Goal: Task Accomplishment & Management: Manage account settings

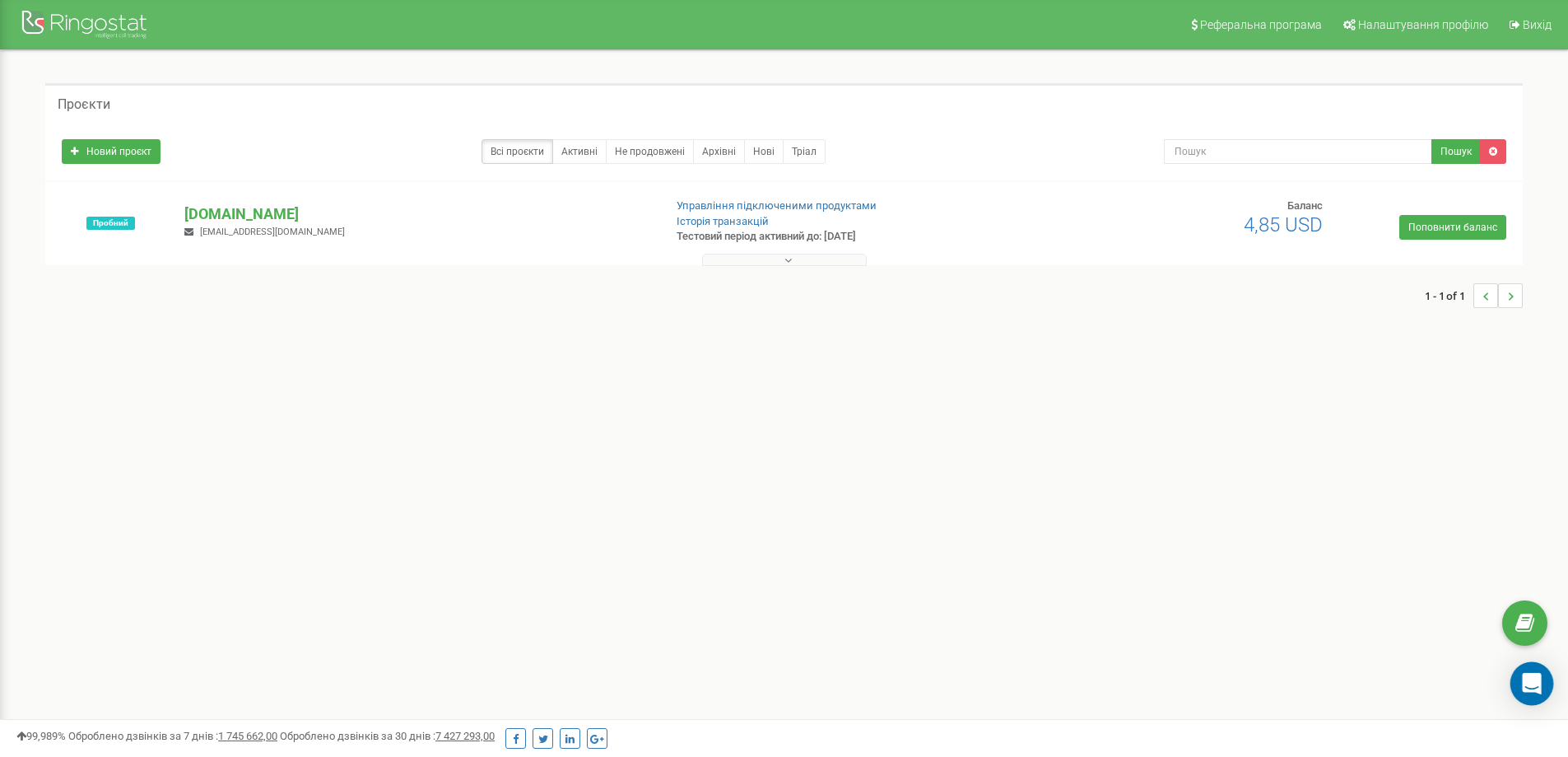
click at [1530, 681] on icon "Open Intercom Messenger" at bounding box center [1531, 682] width 19 height 21
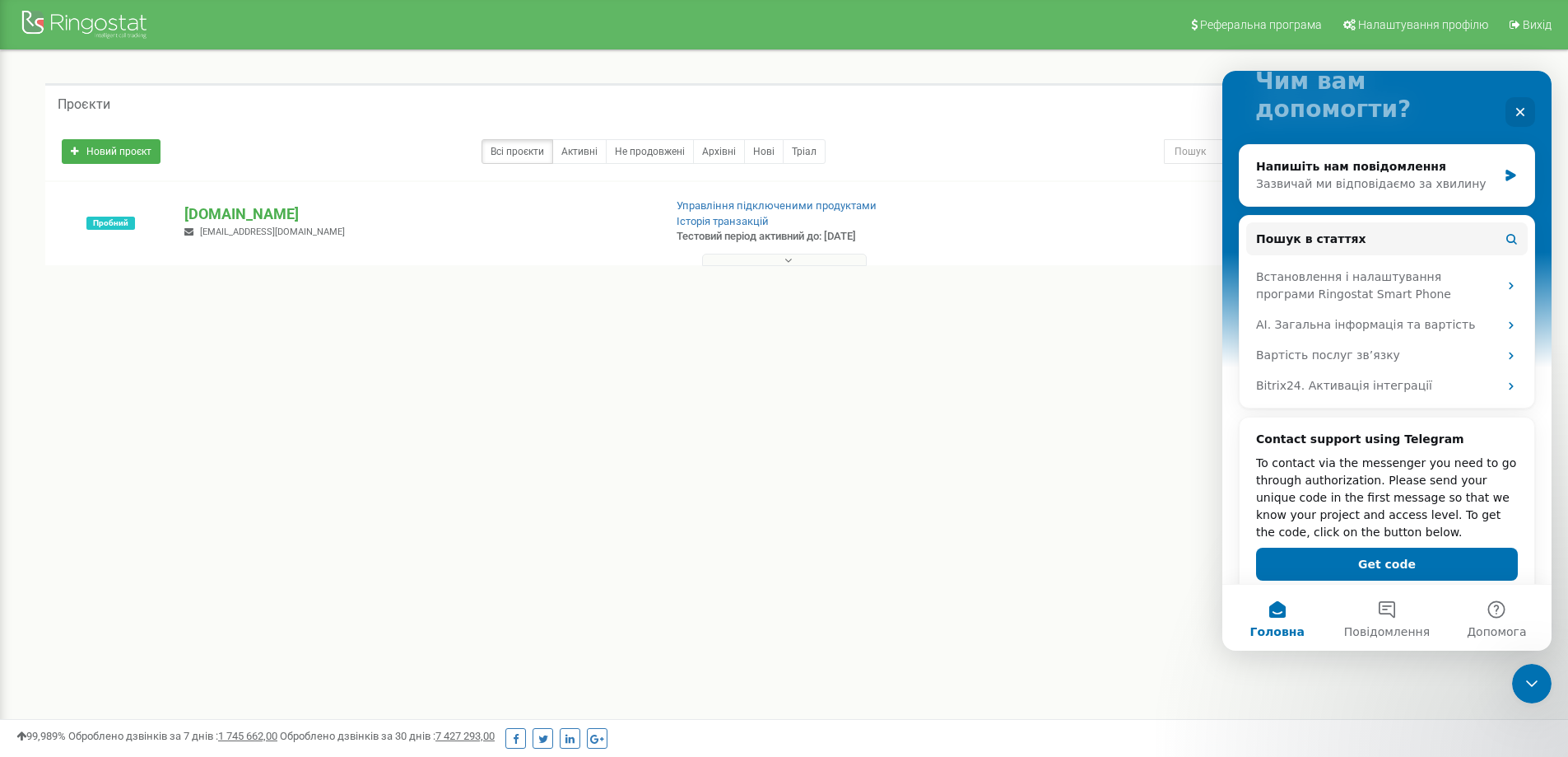
scroll to position [151, 0]
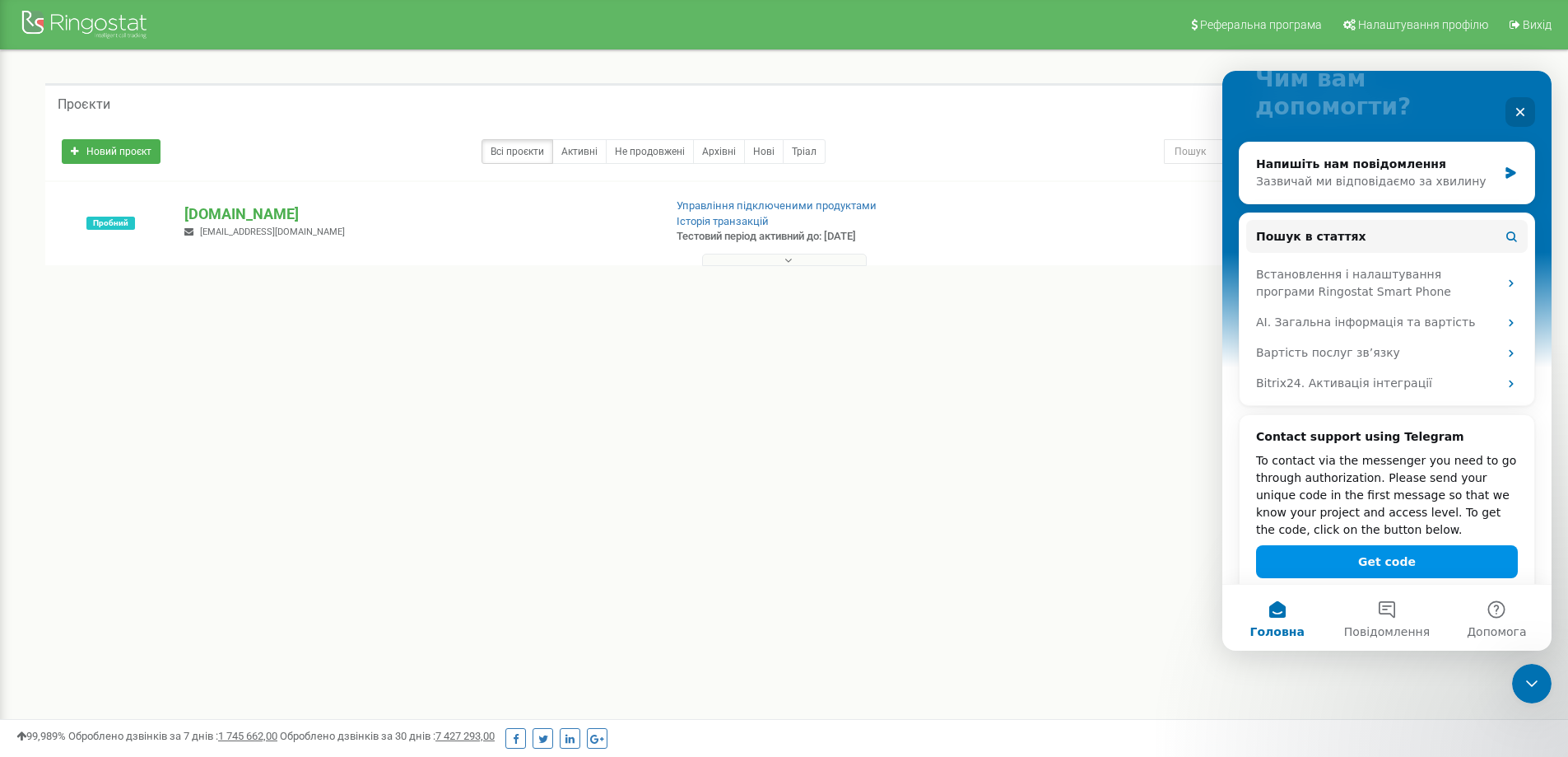
click at [1428, 545] on button "Get code" at bounding box center [1387, 562] width 261 height 33
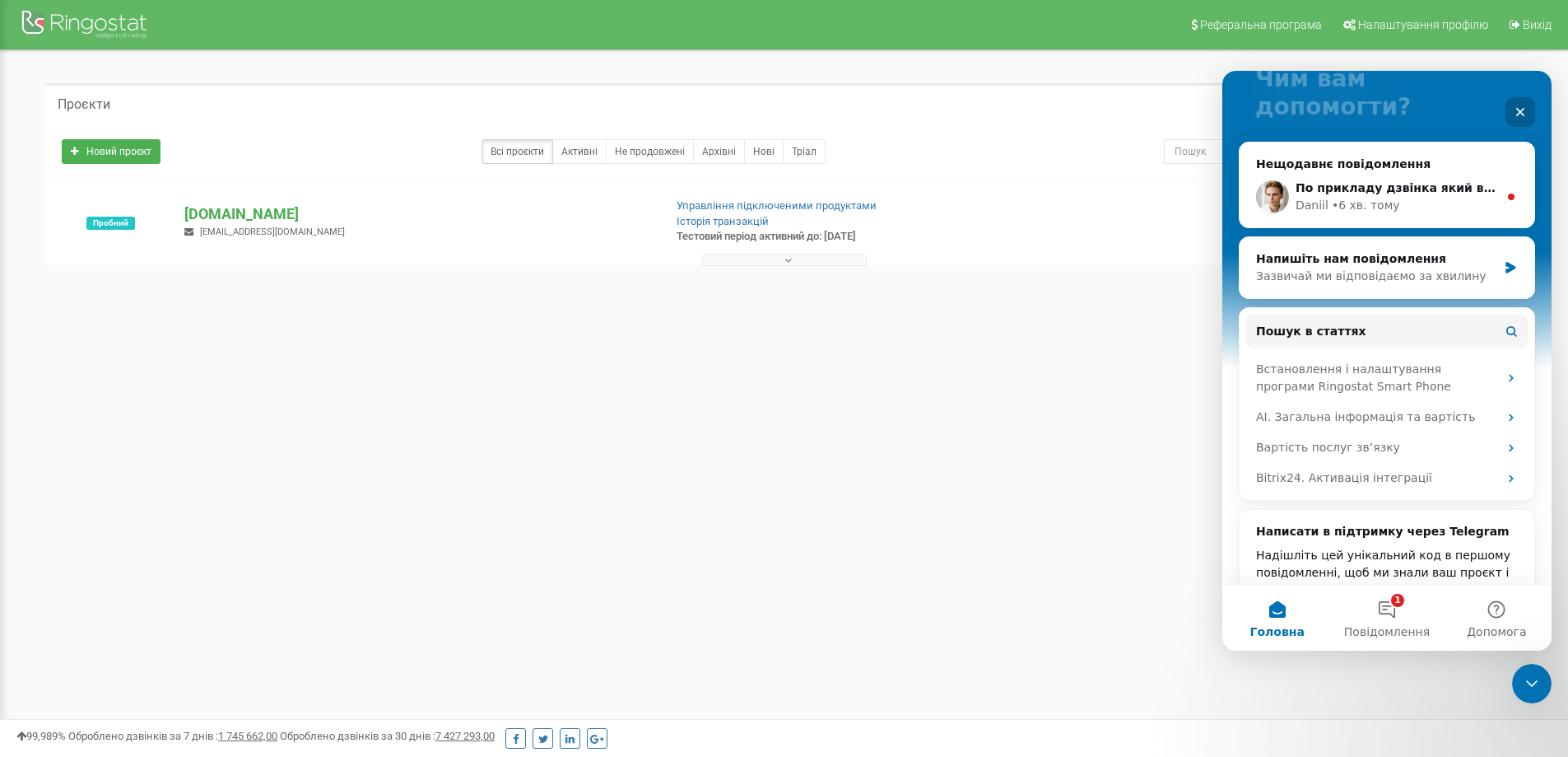
click at [1527, 107] on icon "Закрити" at bounding box center [1520, 111] width 13 height 13
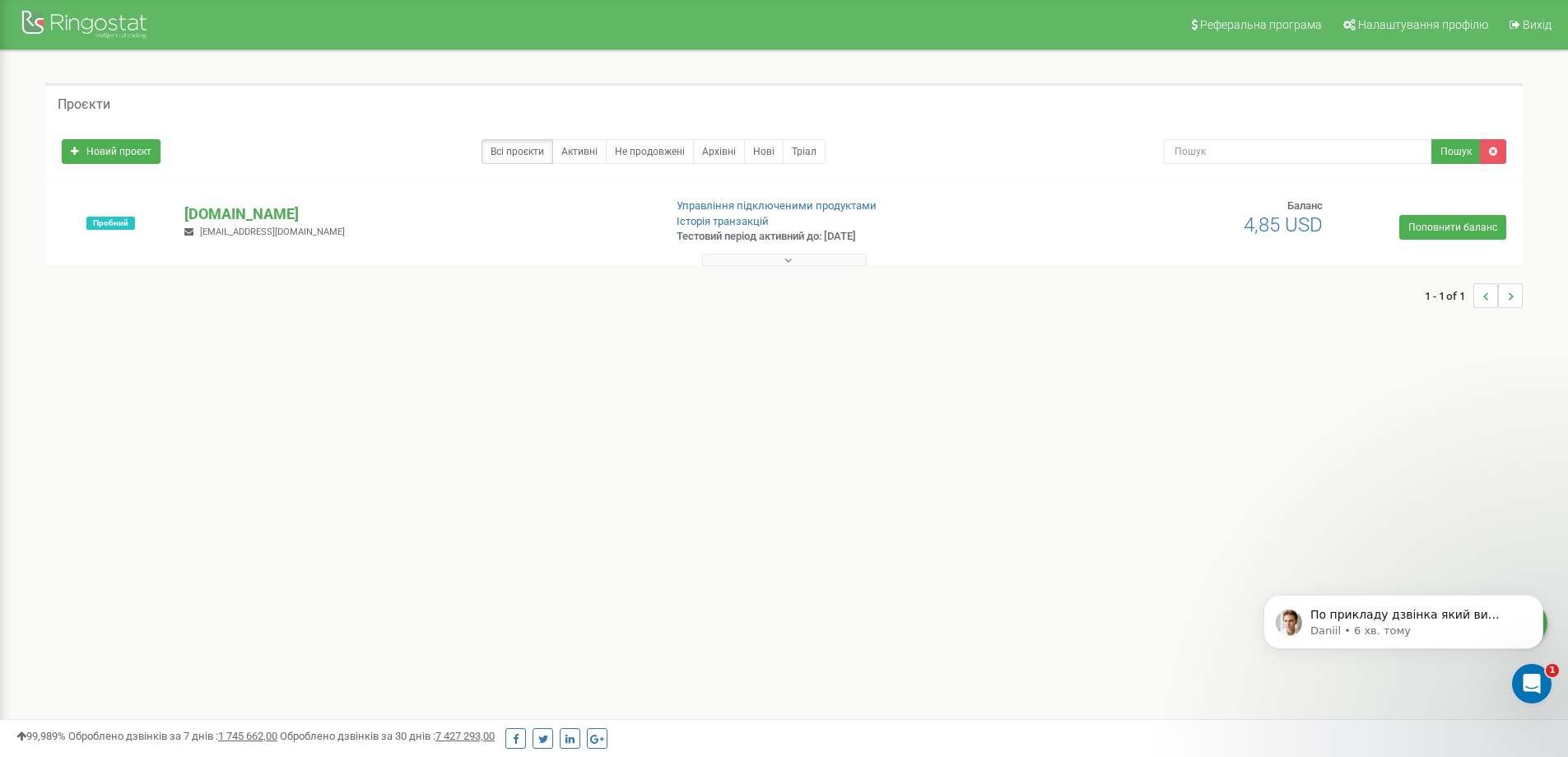
scroll to position [0, 0]
click at [225, 209] on p "[DOMAIN_NAME]" at bounding box center [416, 214] width 465 height 21
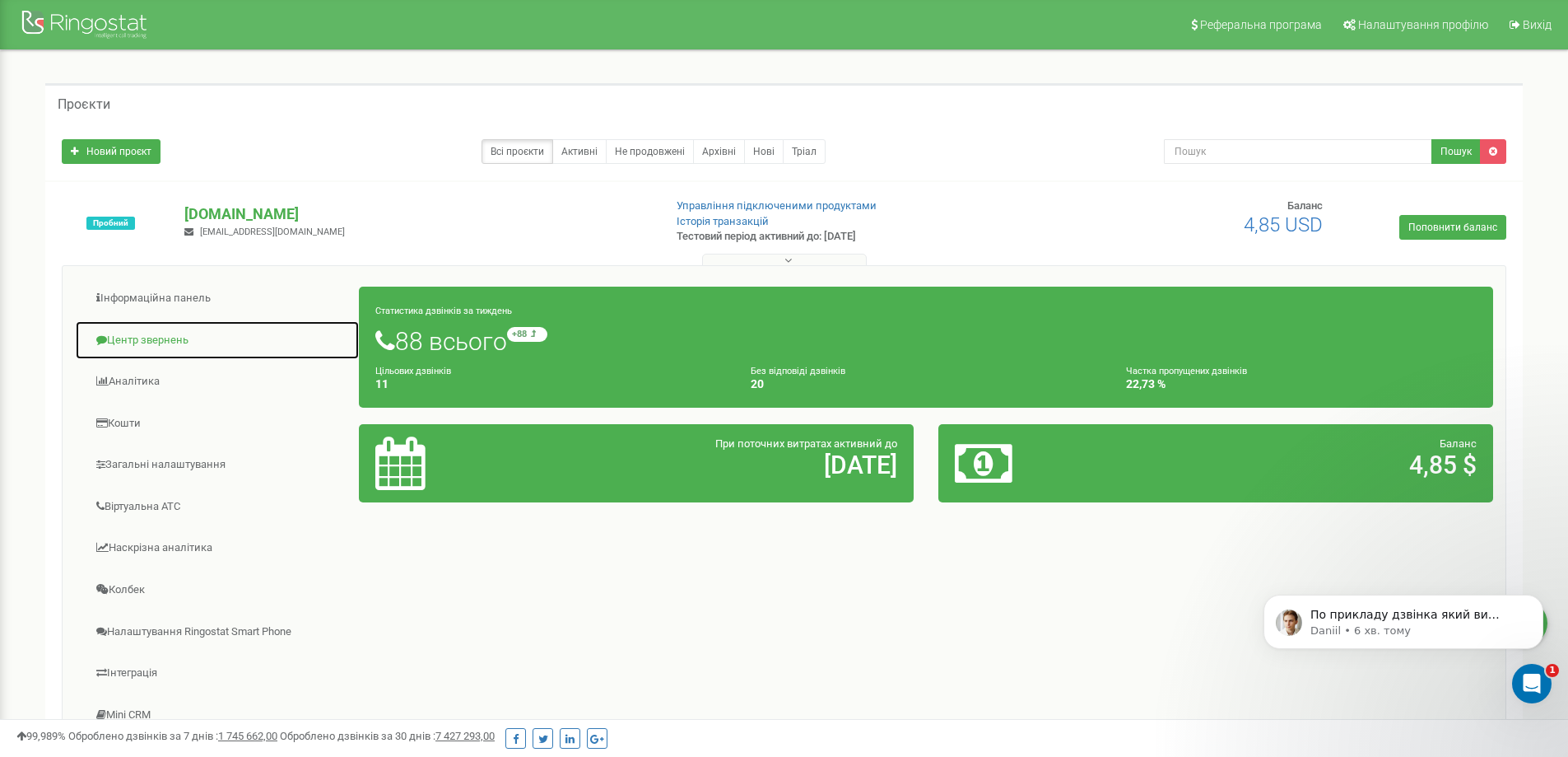
click at [173, 342] on link "Центр звернень" at bounding box center [216, 341] width 285 height 41
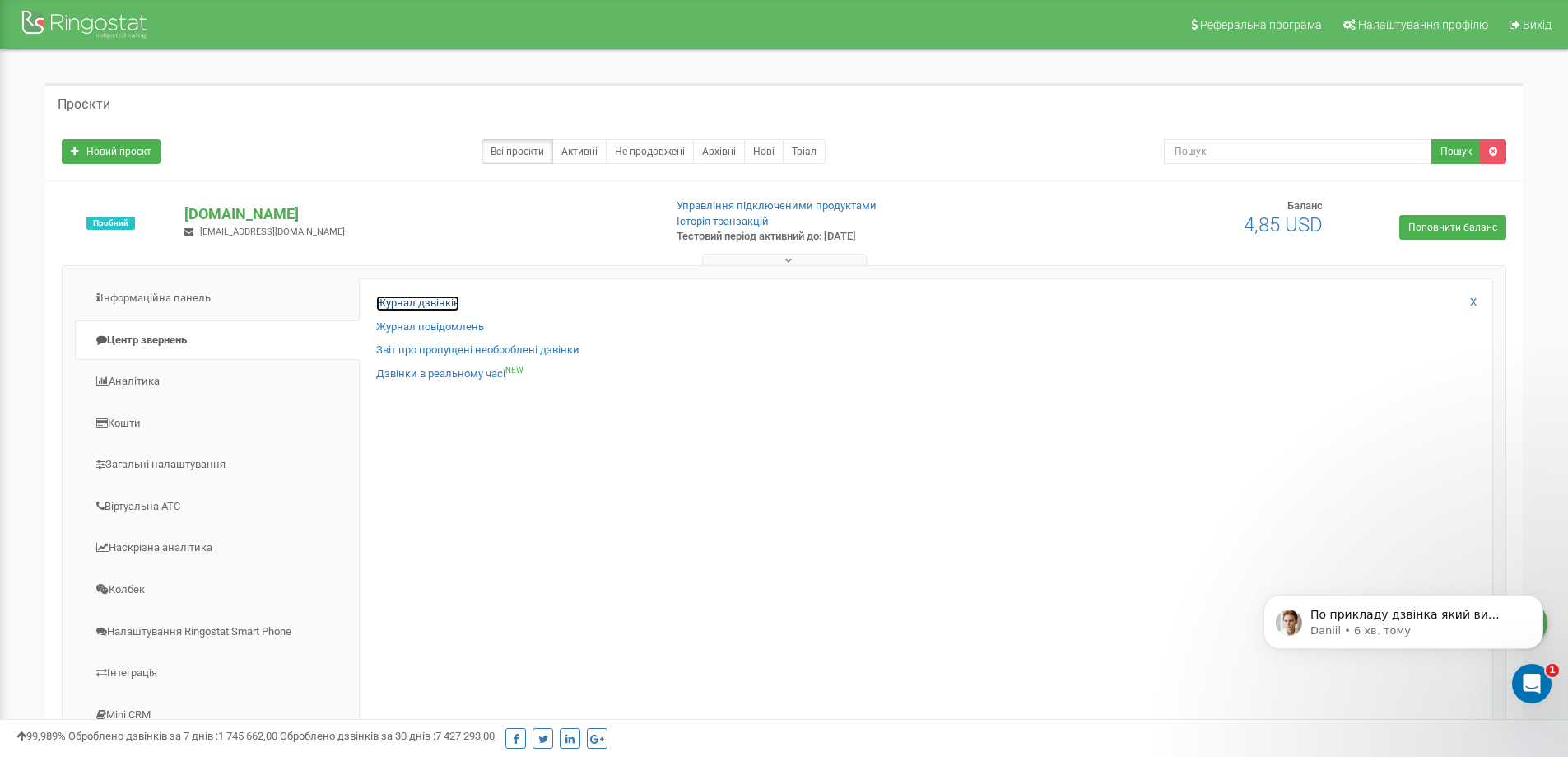
click at [436, 299] on link "Журнал дзвінків" at bounding box center [418, 303] width 83 height 16
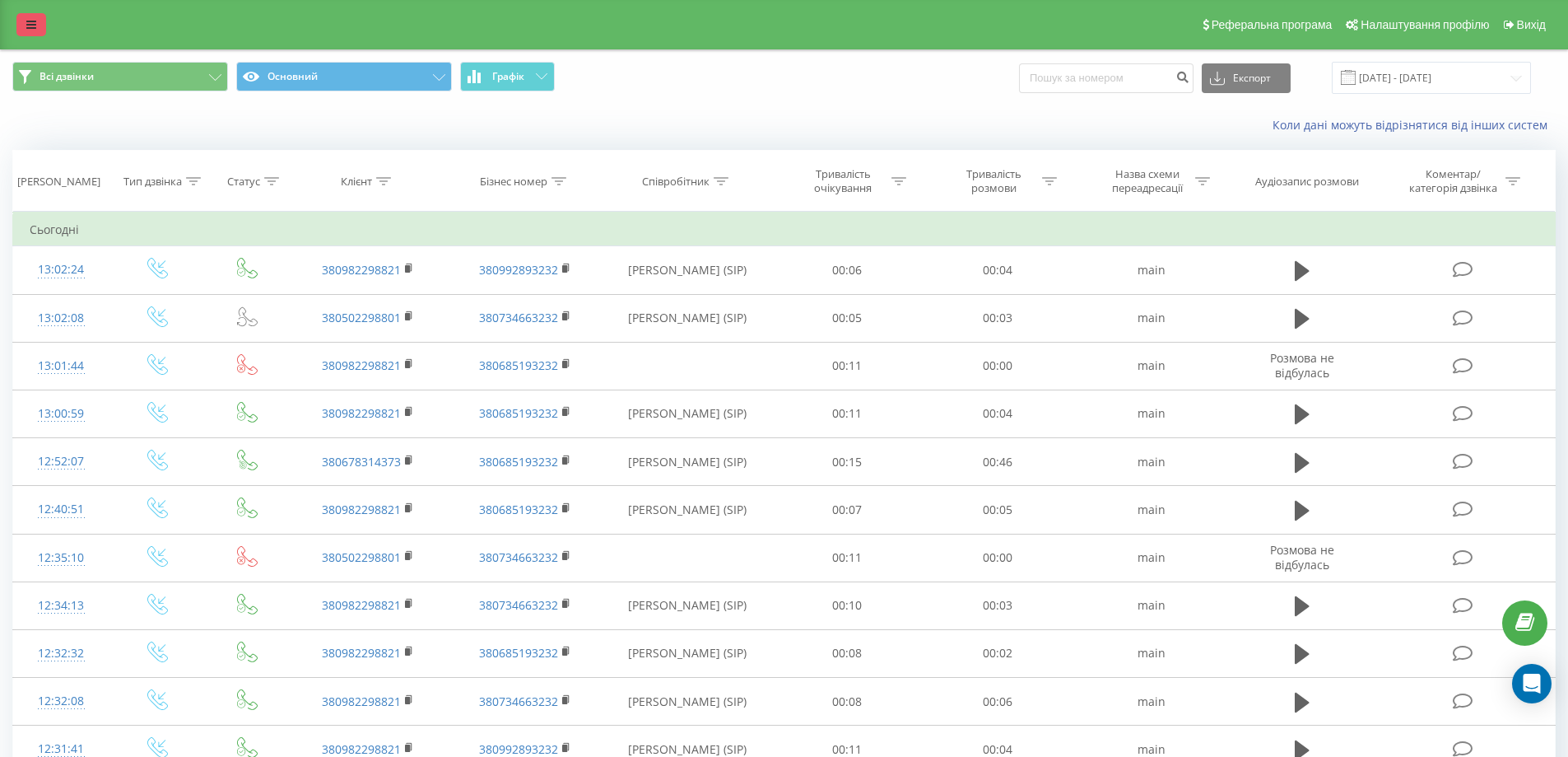
click at [35, 27] on icon at bounding box center [31, 25] width 10 height 12
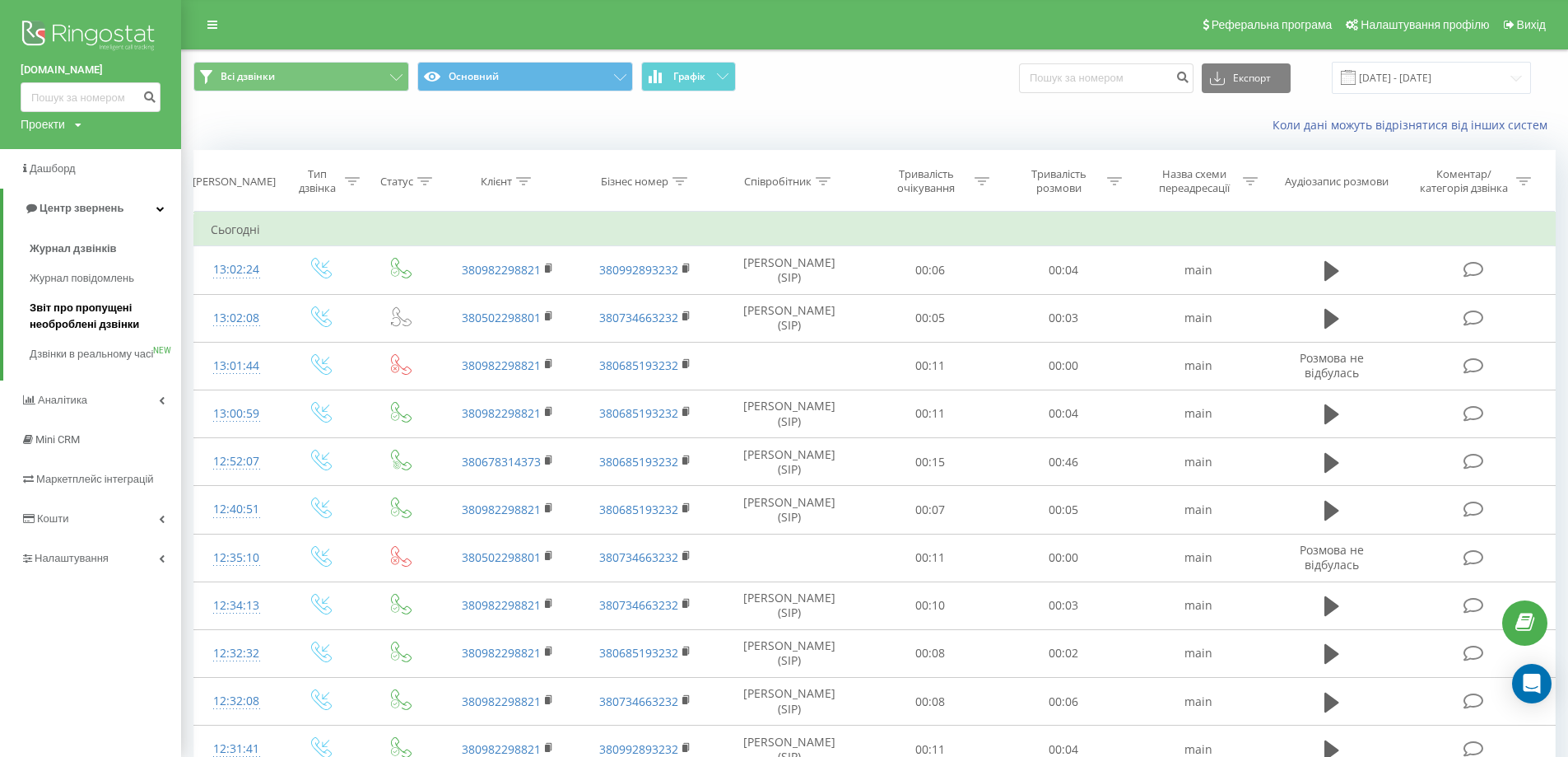
click at [96, 319] on span "Звіт про пропущені необроблені дзвінки" at bounding box center [101, 316] width 144 height 33
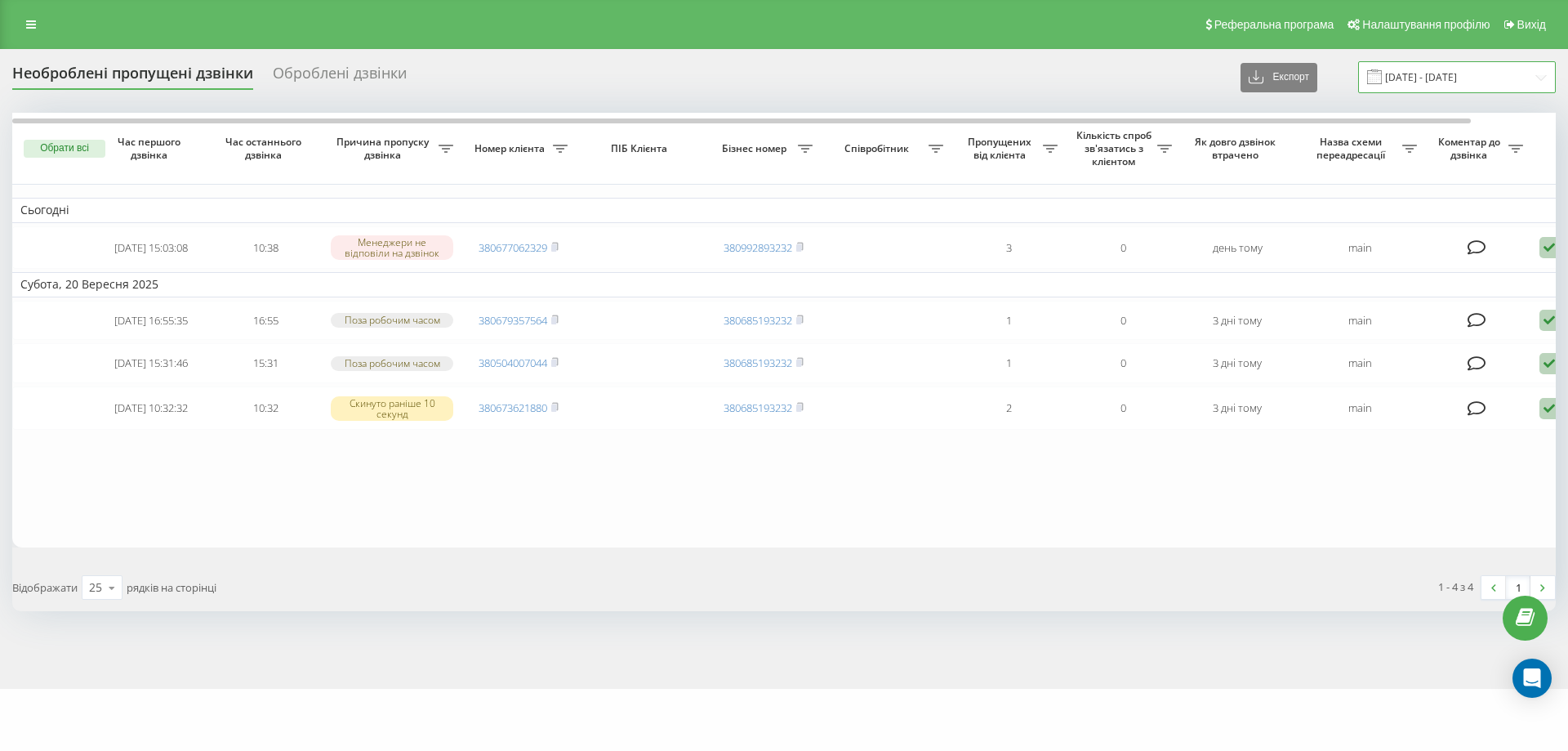
click at [1475, 77] on input "[DATE] - [DATE]" at bounding box center [1457, 77] width 197 height 32
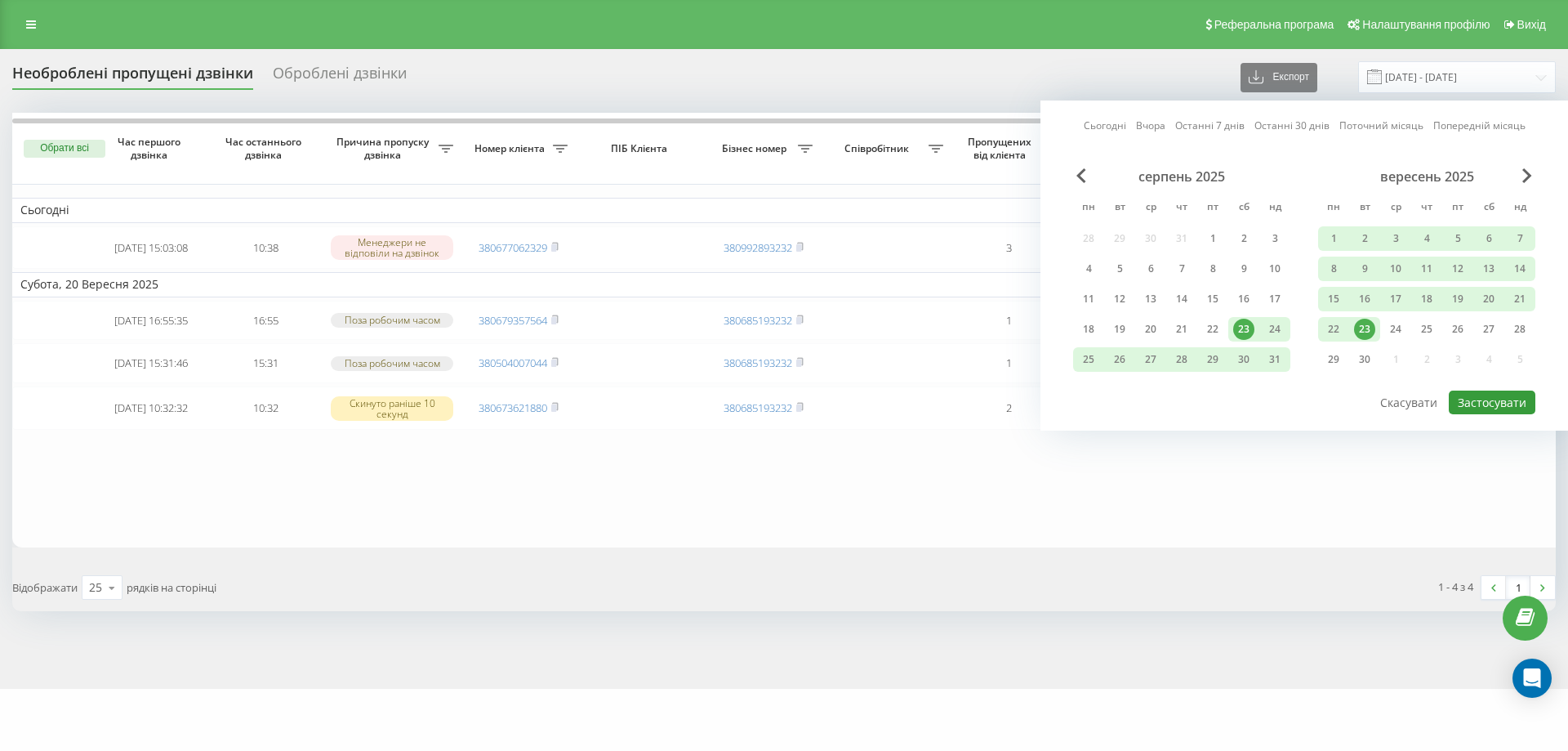
click at [1490, 400] on button "Застосувати" at bounding box center [1491, 402] width 87 height 24
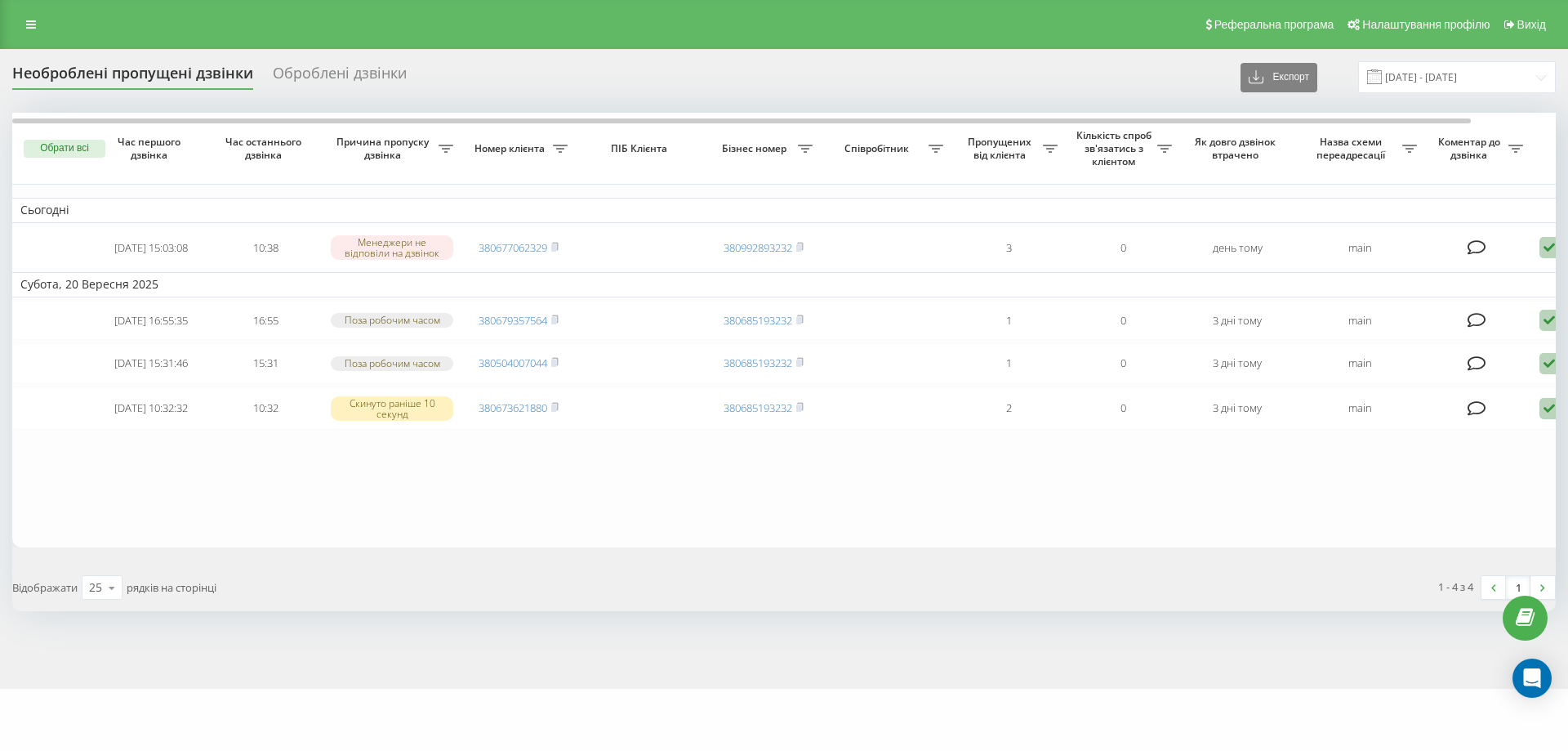
click at [353, 79] on div "Оброблені дзвінки" at bounding box center [340, 78] width 134 height 26
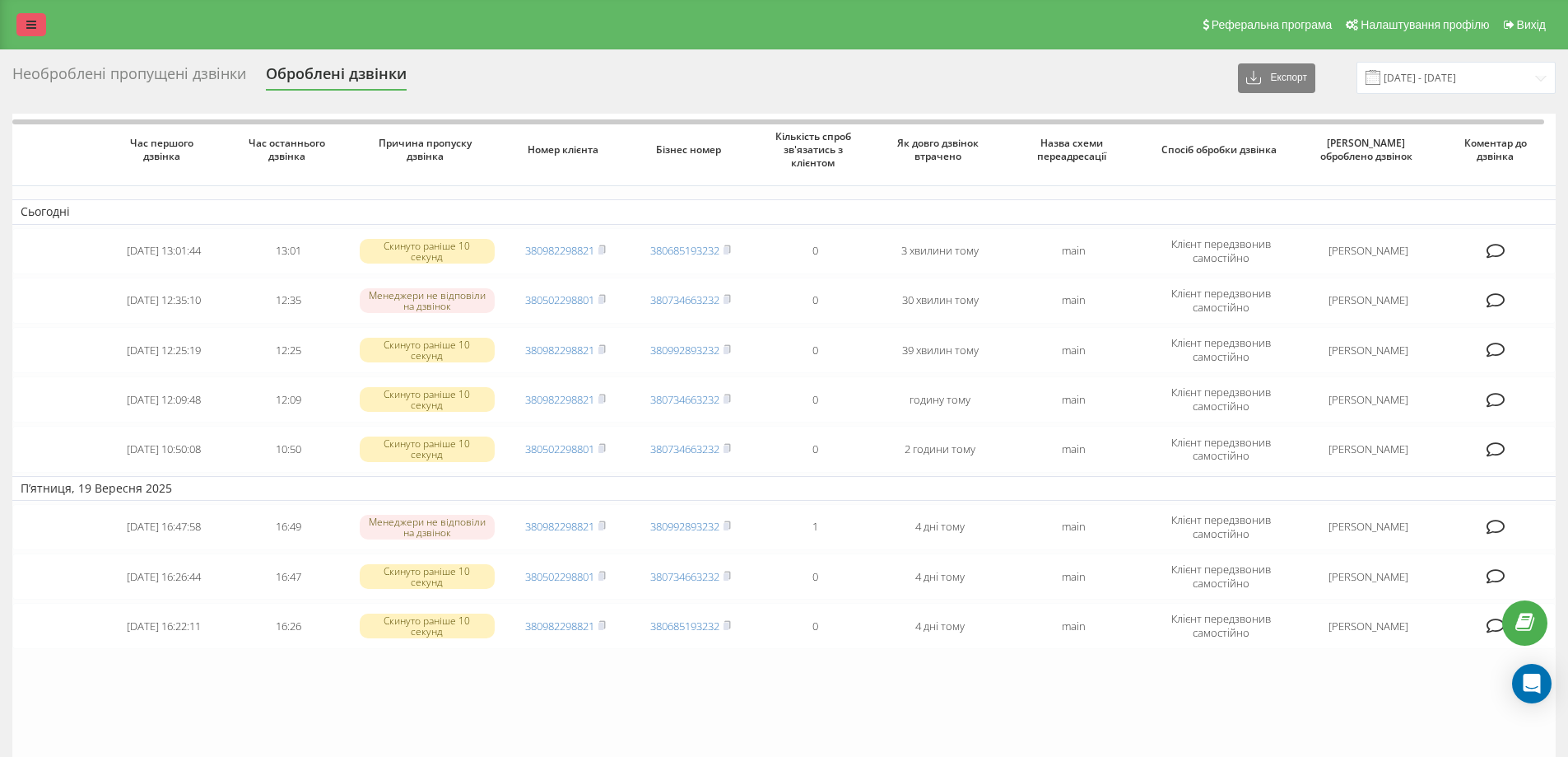
click at [30, 27] on icon at bounding box center [31, 25] width 10 height 12
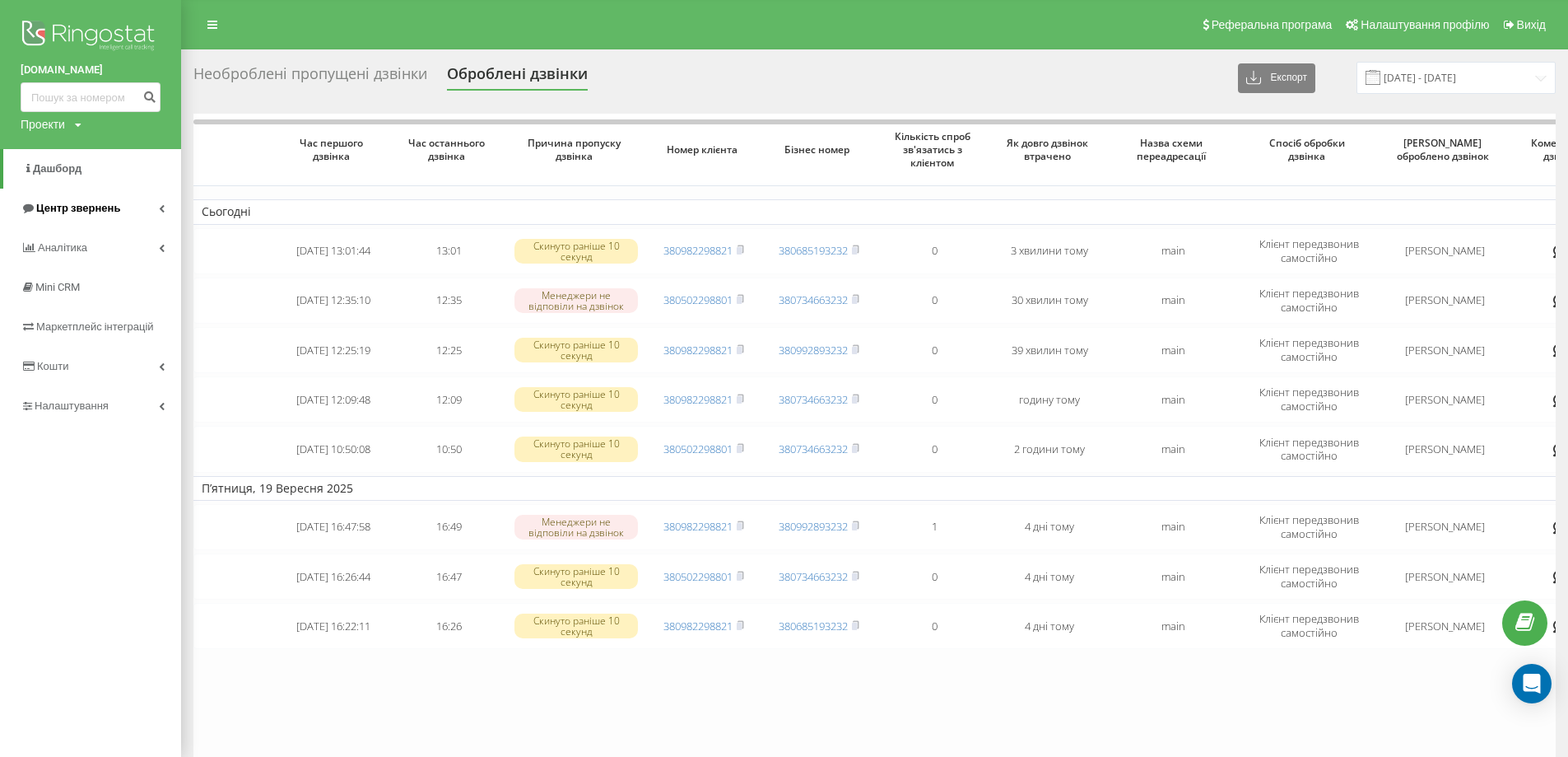
click at [142, 210] on link "Центр звернень" at bounding box center [90, 208] width 181 height 40
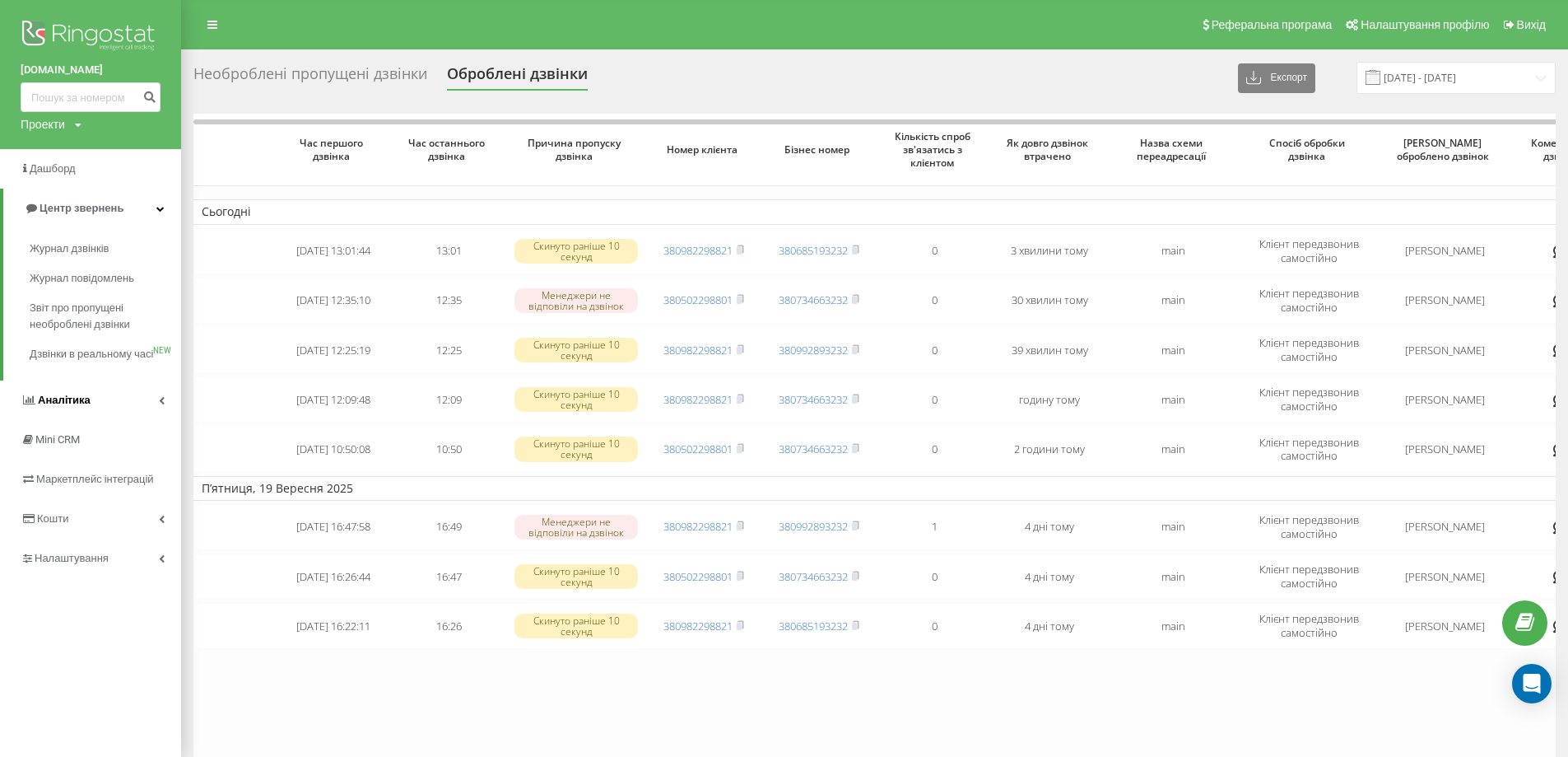
click at [157, 416] on link "Аналiтика" at bounding box center [90, 400] width 181 height 40
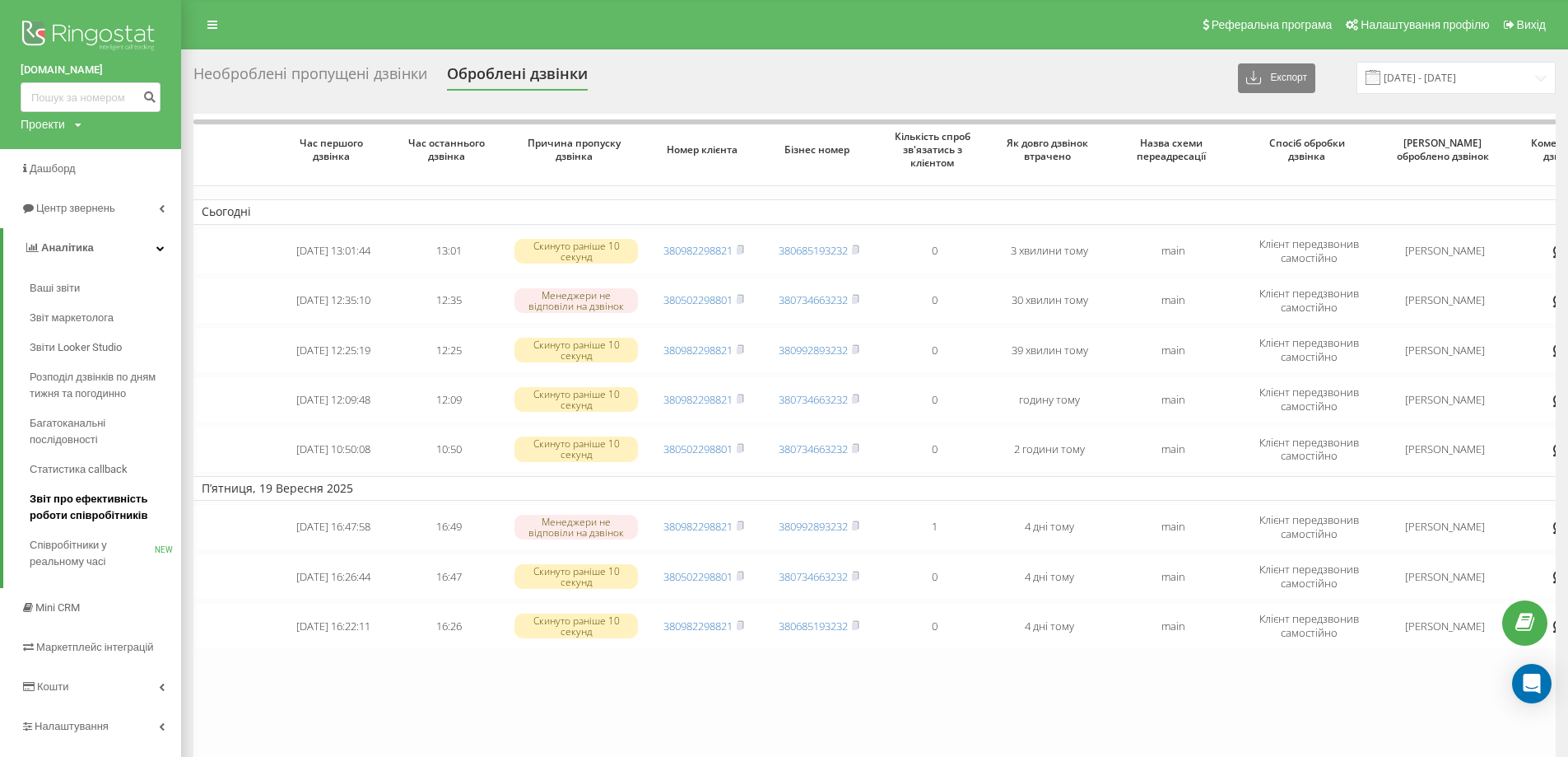
click at [110, 515] on span "Звіт про ефективність роботи співробітників" at bounding box center [101, 507] width 144 height 33
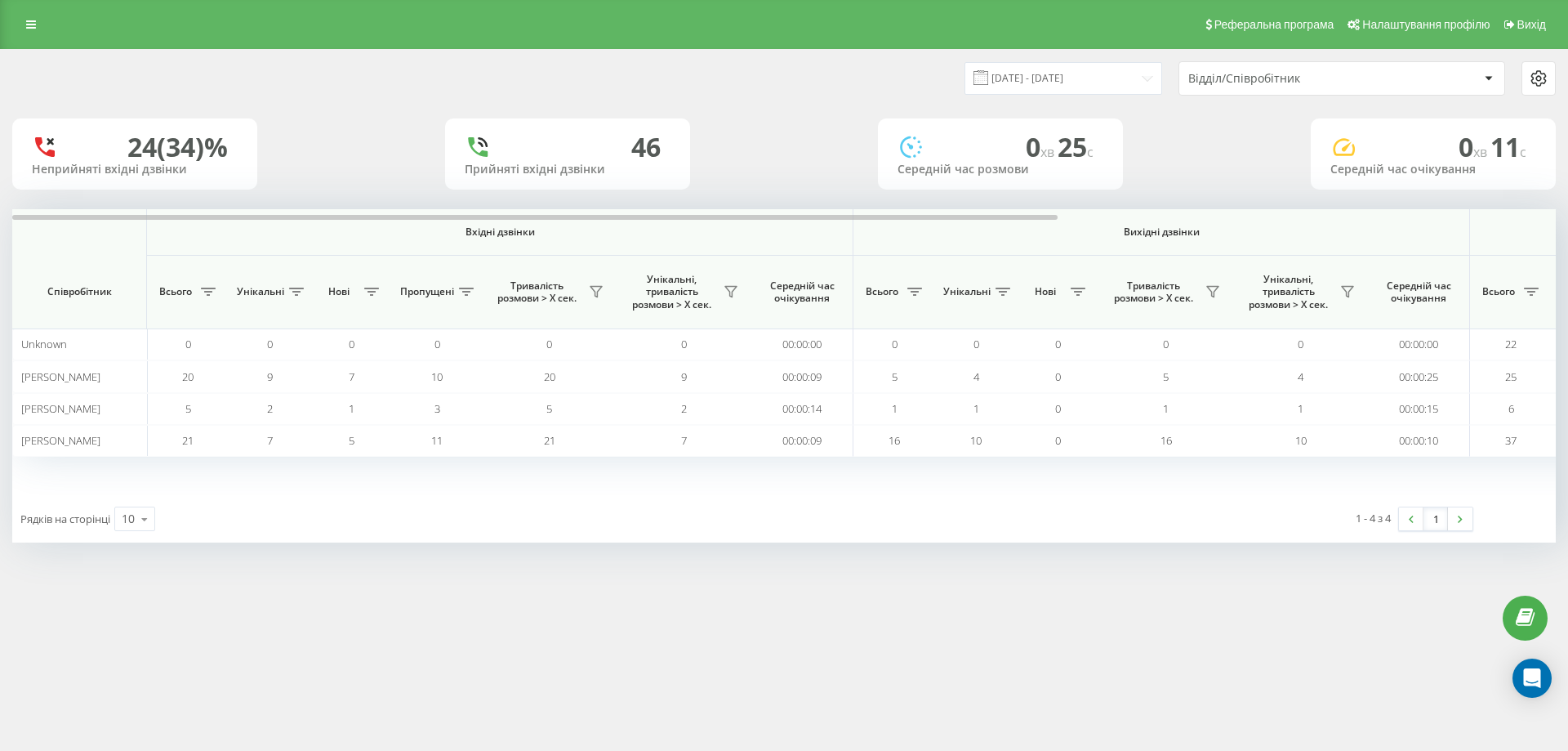
click at [1539, 77] on icon at bounding box center [1538, 78] width 19 height 19
click at [1170, 164] on div "24 (34)% Неприйняті вхідні дзвінки 46 Прийняті вхідні дзвінки 0 хв 25 c Середні…" at bounding box center [784, 154] width 1543 height 71
click at [1328, 76] on div "Відділ/Співробітник" at bounding box center [1286, 79] width 195 height 14
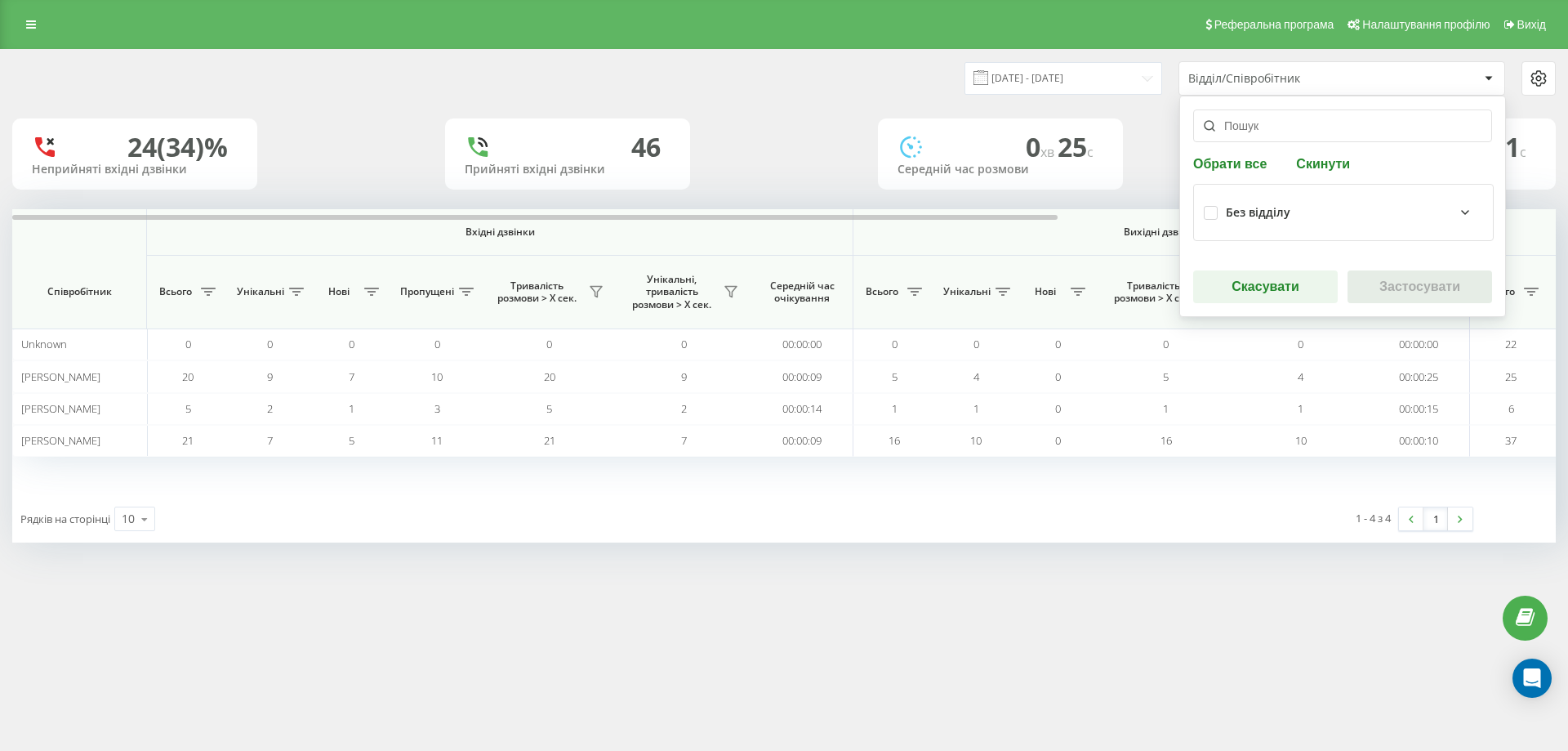
click at [1145, 135] on div "24 (34)% Неприйняті вхідні дзвінки 46 Прийняті вхідні дзвінки 0 хв 25 c Середні…" at bounding box center [784, 154] width 1543 height 71
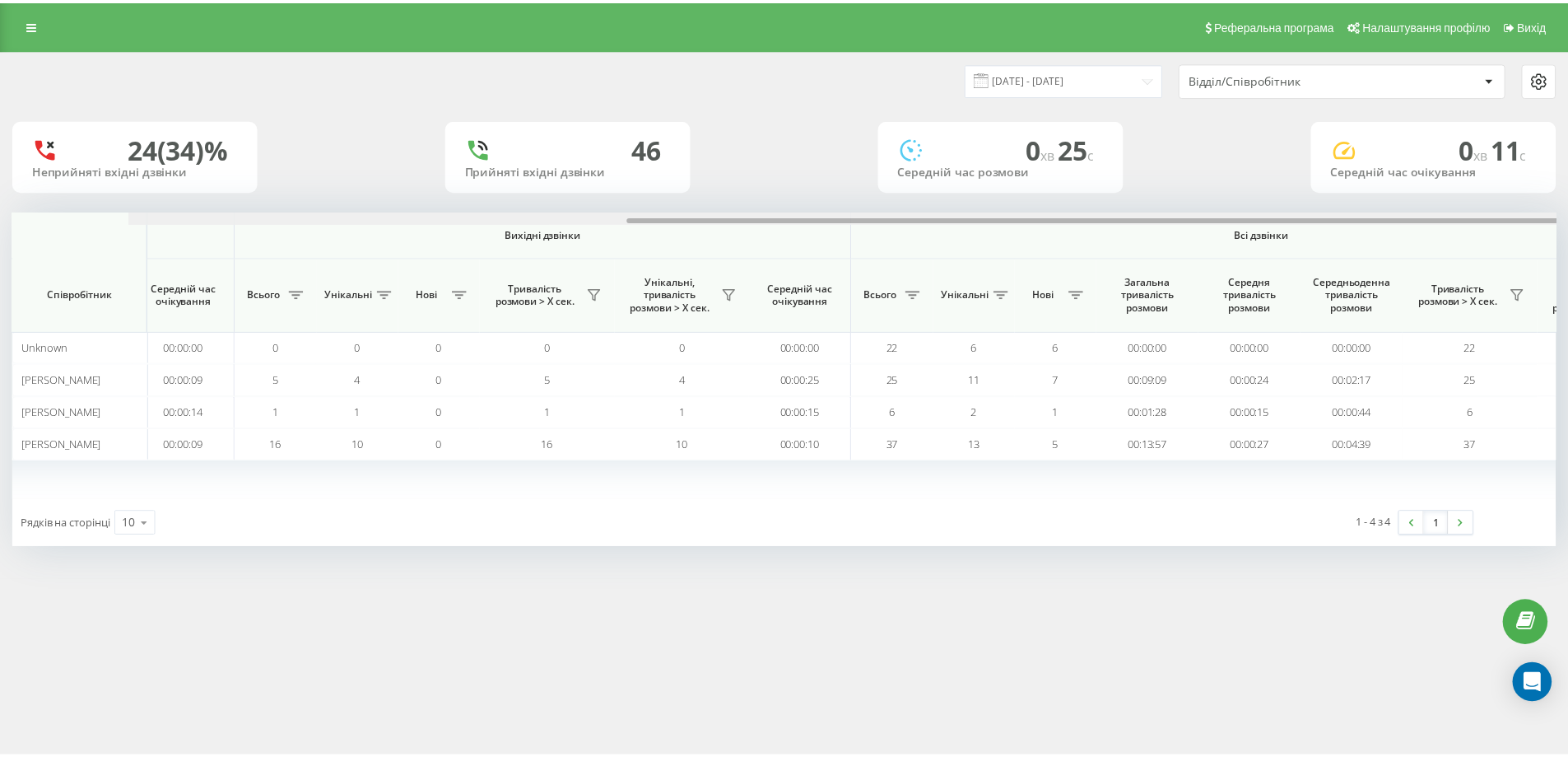
scroll to position [0, 741]
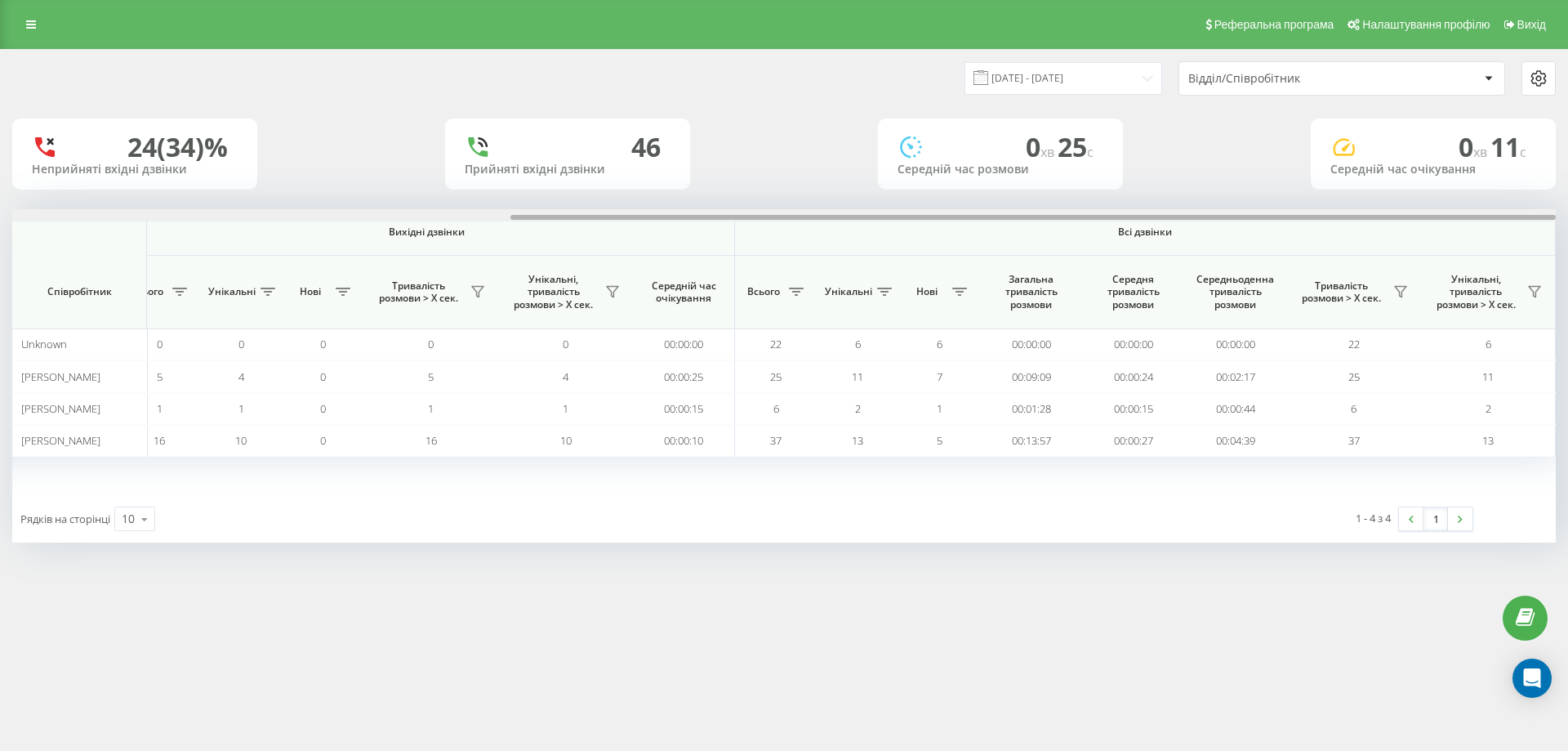
drag, startPoint x: 647, startPoint y: 217, endPoint x: 1231, endPoint y: 234, distance: 584.2
click at [1231, 234] on div "Вхідні дзвінки Вихідні дзвінки Всі дзвінки Співробітник Всього Унікальні Нові П…" at bounding box center [784, 352] width 1543 height 286
click at [27, 25] on icon at bounding box center [31, 25] width 10 height 12
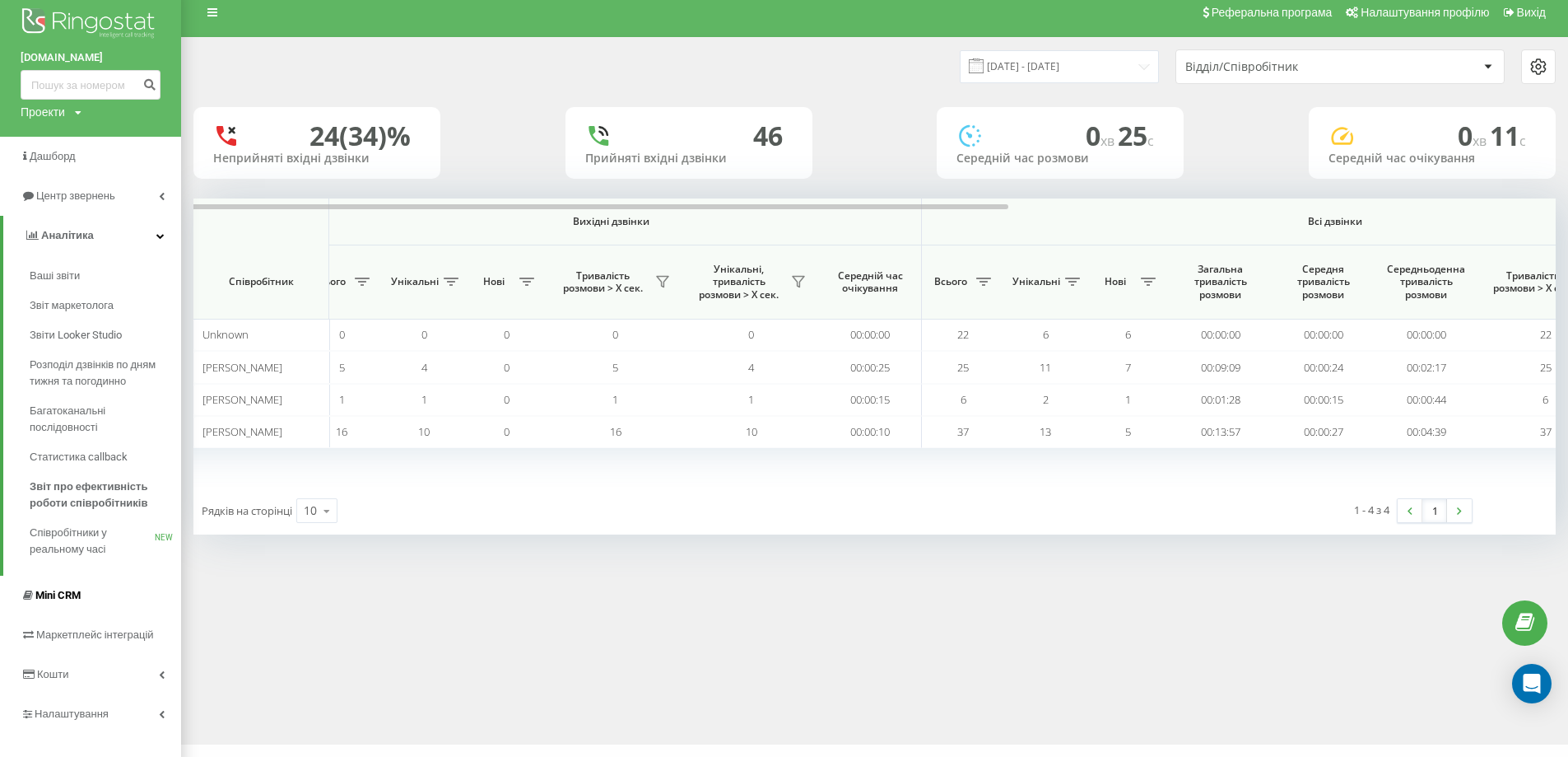
scroll to position [31, 0]
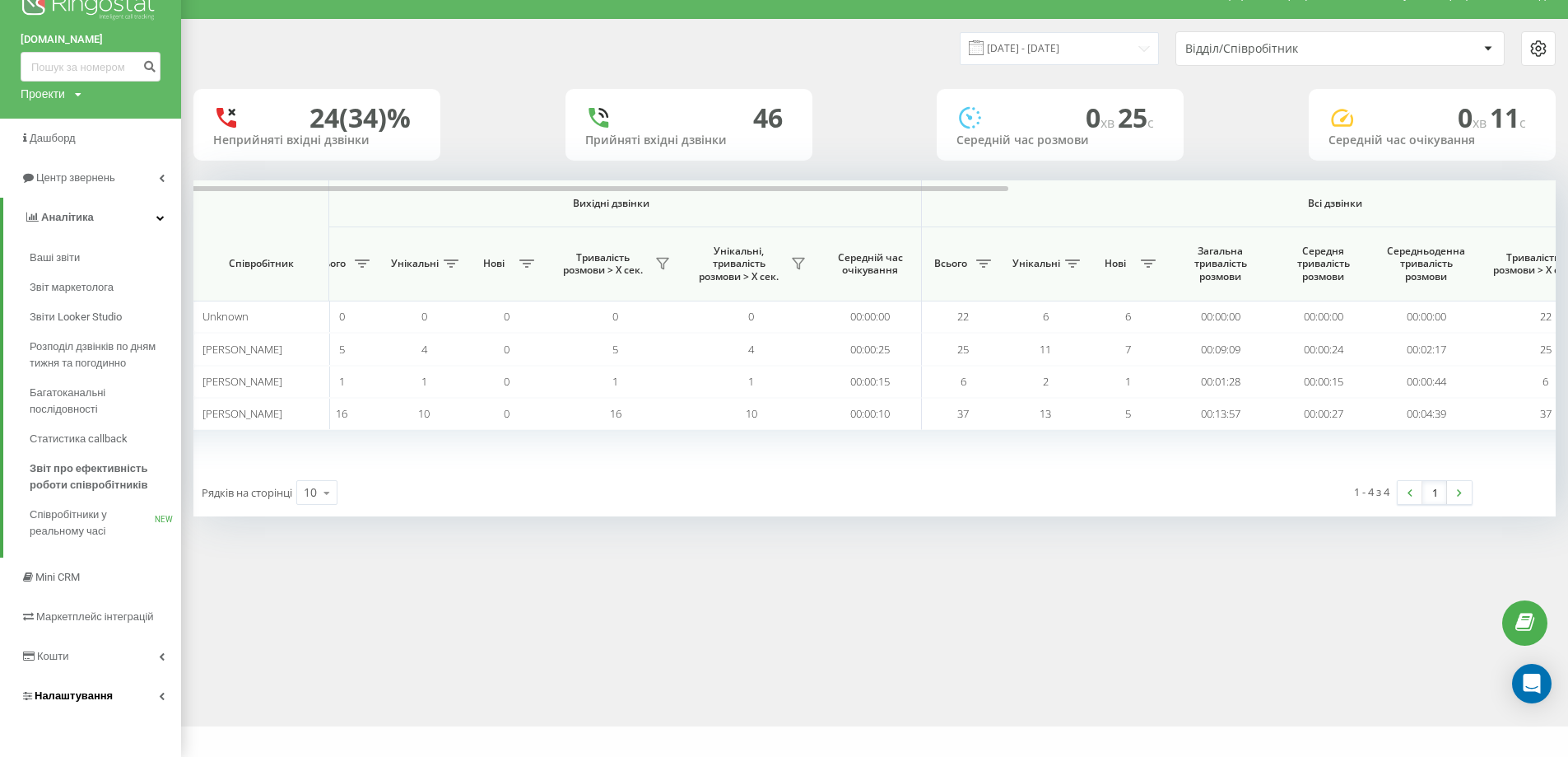
click at [117, 692] on link "Налаштування" at bounding box center [90, 695] width 181 height 40
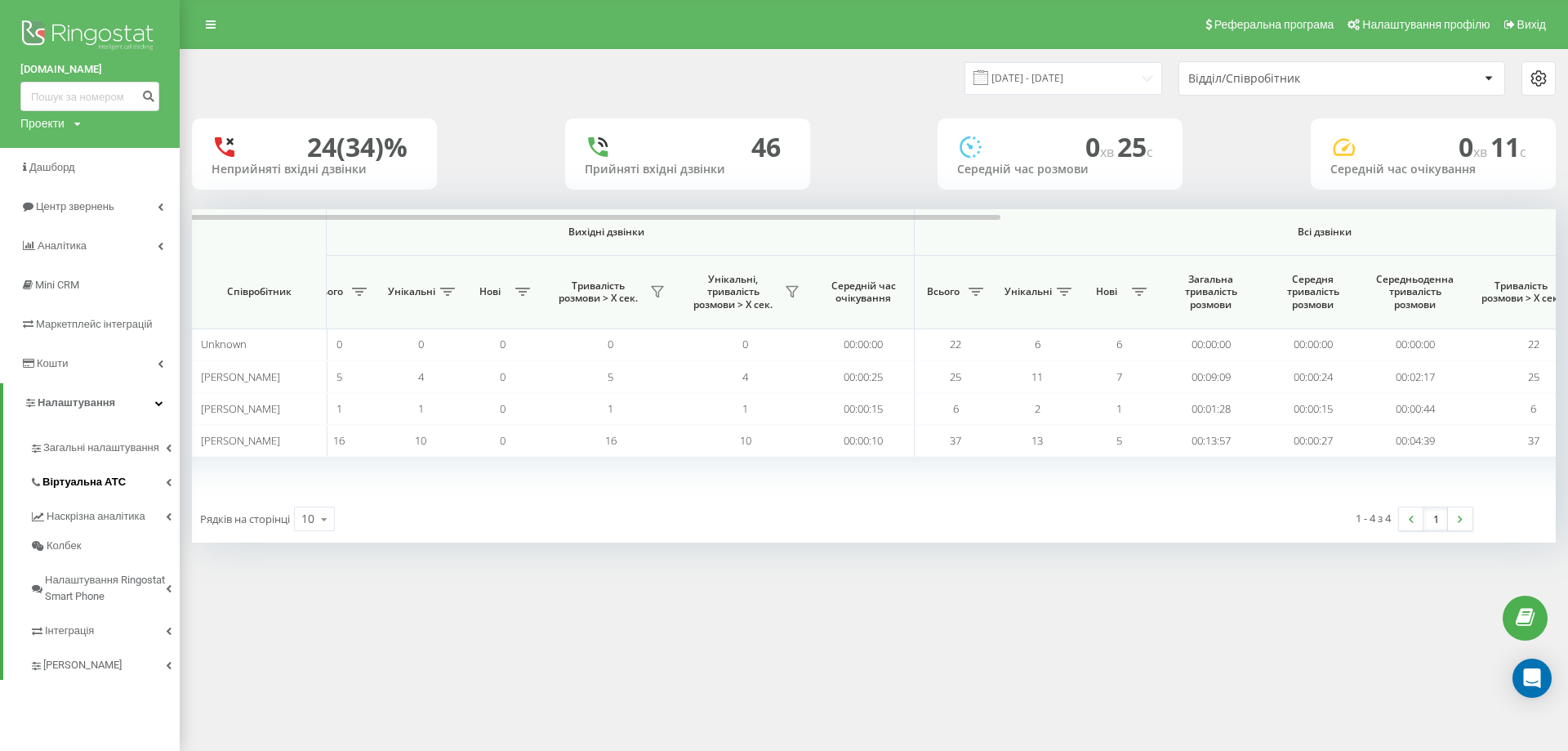
click at [113, 480] on span "Віртуальна АТС" at bounding box center [83, 482] width 83 height 16
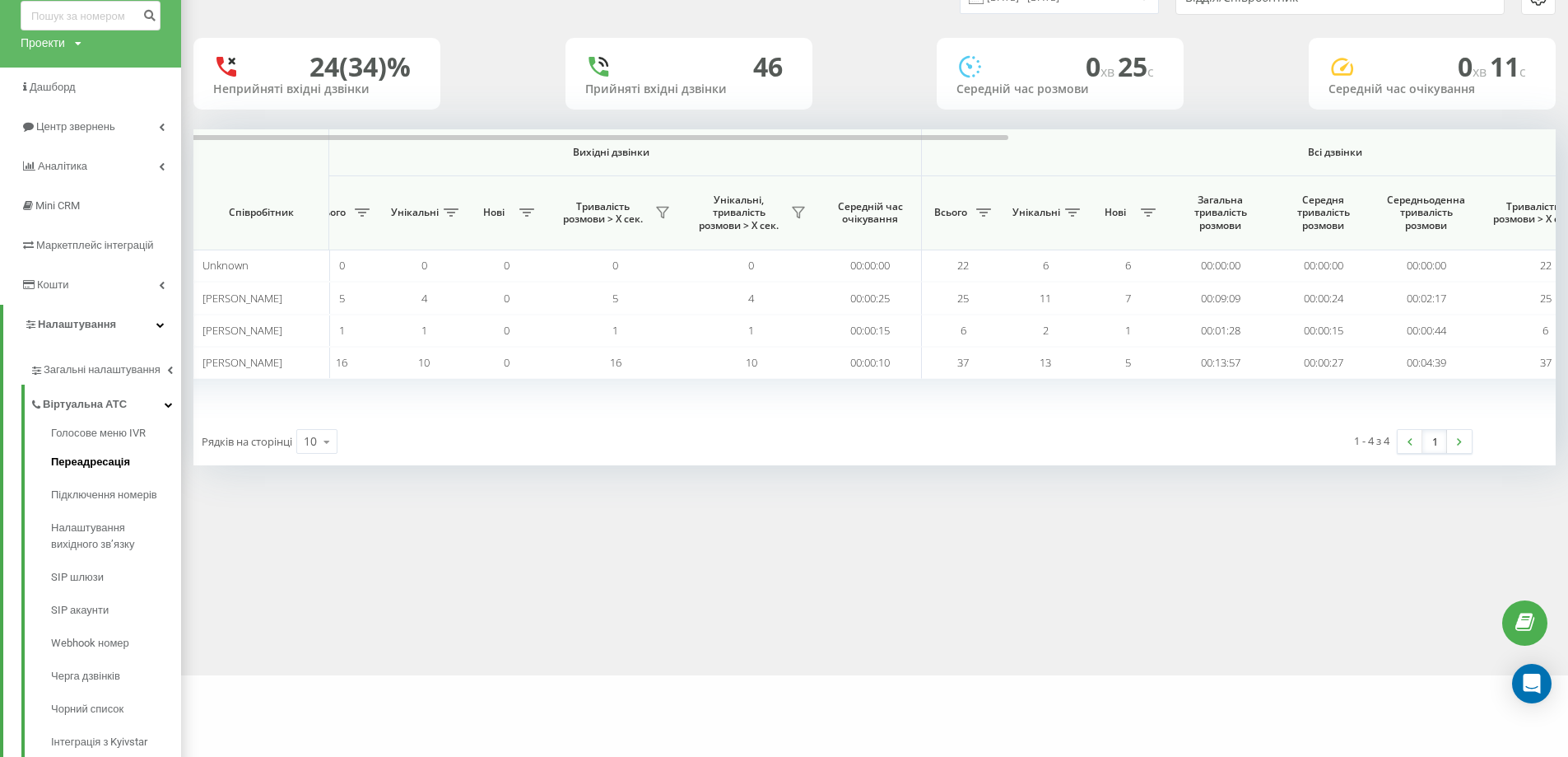
scroll to position [82, 0]
click at [143, 496] on span "Підключення номерів" at bounding box center [108, 495] width 115 height 17
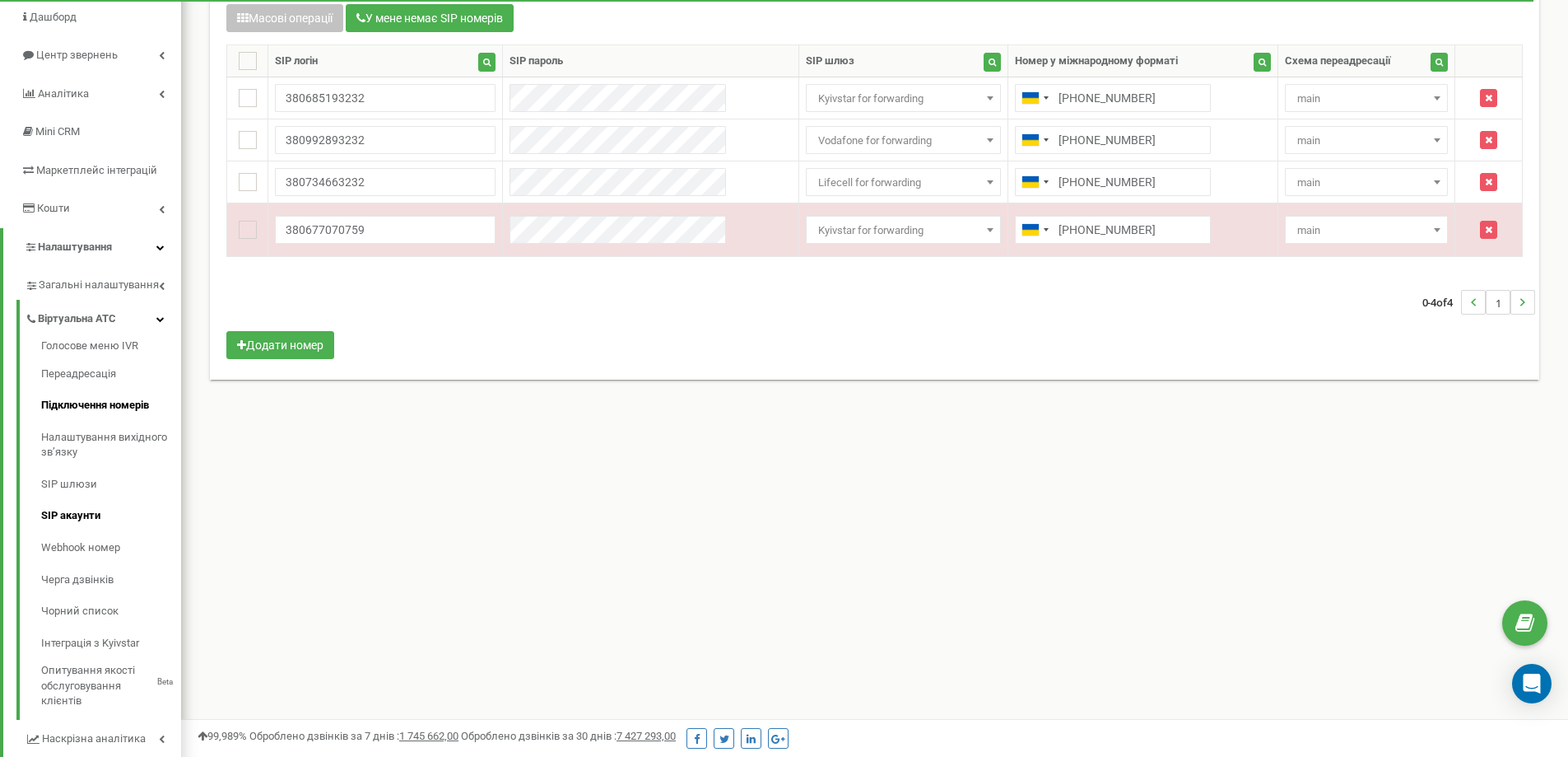
scroll to position [165, 0]
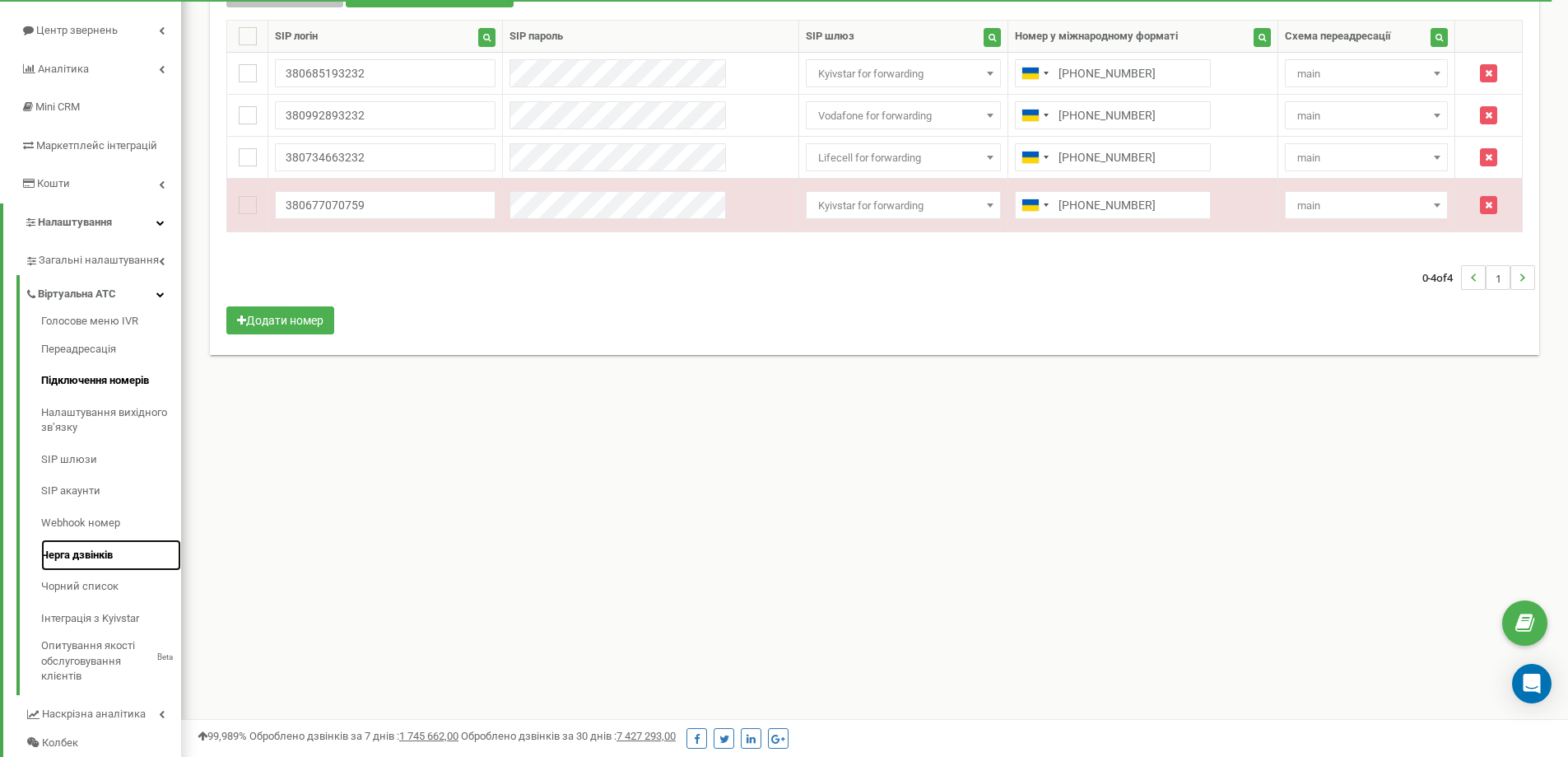
click at [105, 553] on link "Черга дзвінків" at bounding box center [111, 555] width 140 height 32
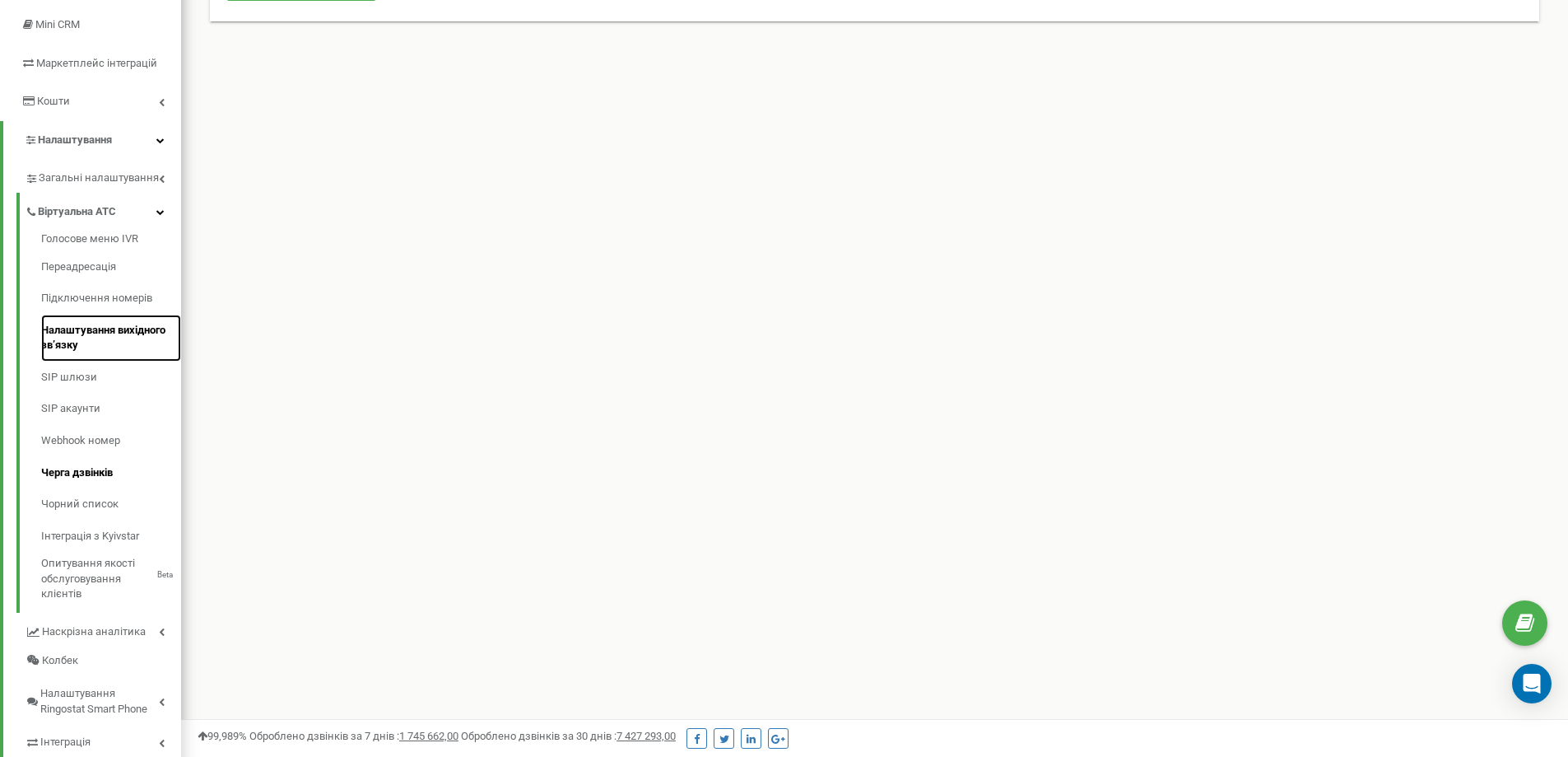
click at [106, 334] on link "Налаштування вихідного зв’язку" at bounding box center [111, 338] width 140 height 47
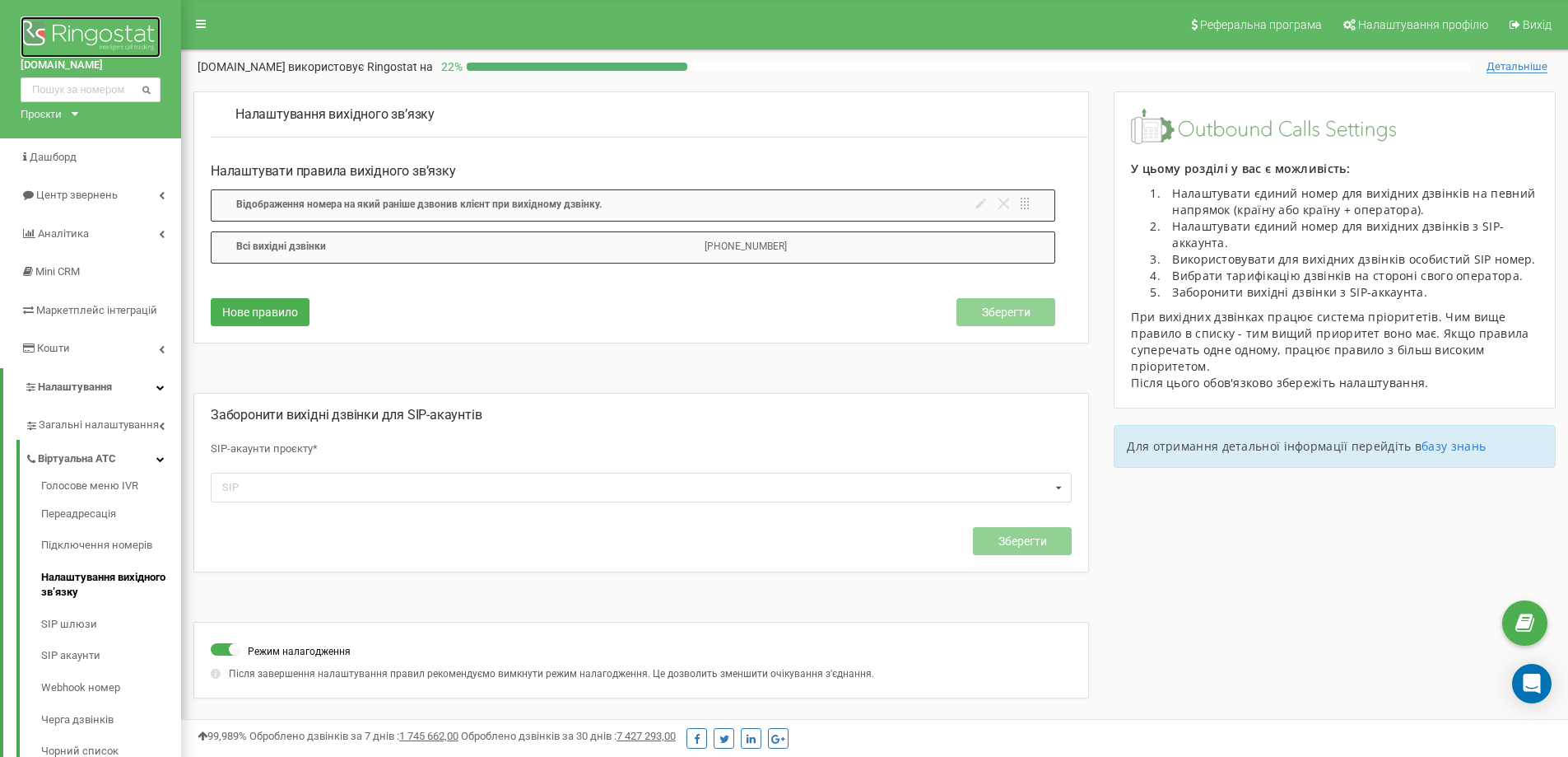
click at [50, 29] on img at bounding box center [90, 37] width 140 height 41
